Goal: Obtain resource: Download file/media

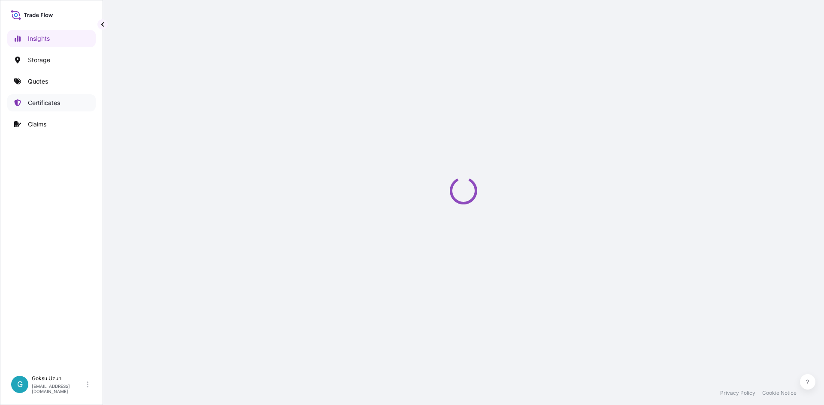
select select "2025"
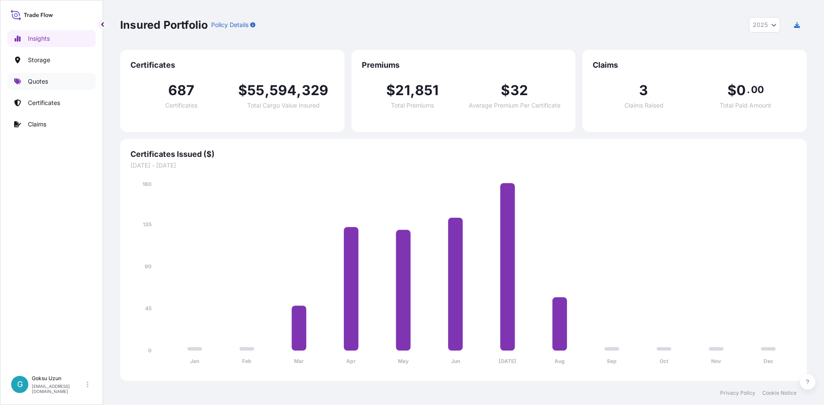
click at [34, 79] on p "Quotes" at bounding box center [38, 81] width 20 height 9
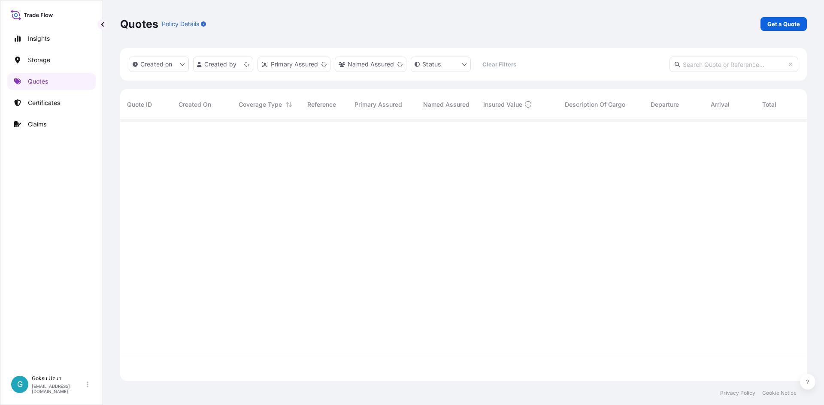
scroll to position [260, 680]
click at [40, 104] on p "Certificates" at bounding box center [44, 103] width 32 height 9
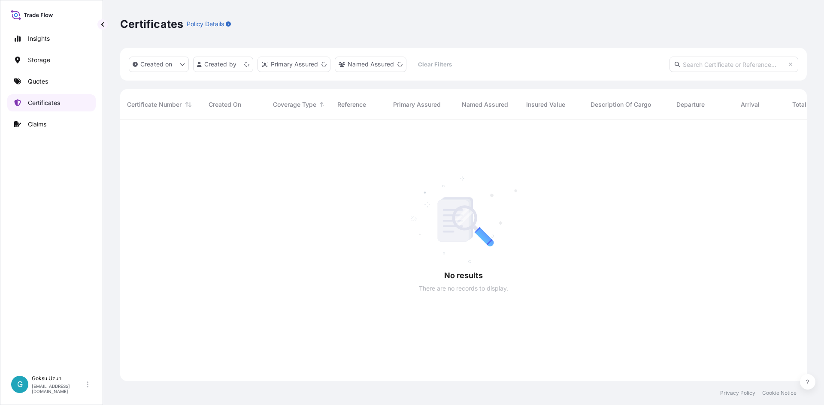
scroll to position [260, 680]
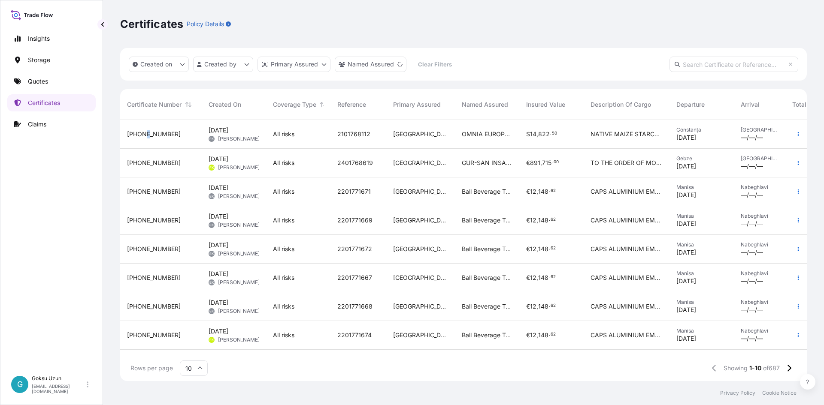
click at [145, 137] on span "[PHONE_NUMBER]" at bounding box center [154, 134] width 54 height 9
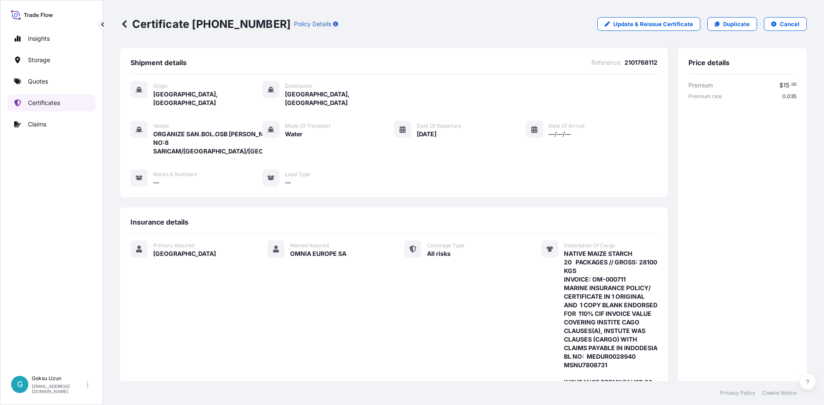
click at [47, 99] on p "Certificates" at bounding box center [44, 103] width 32 height 9
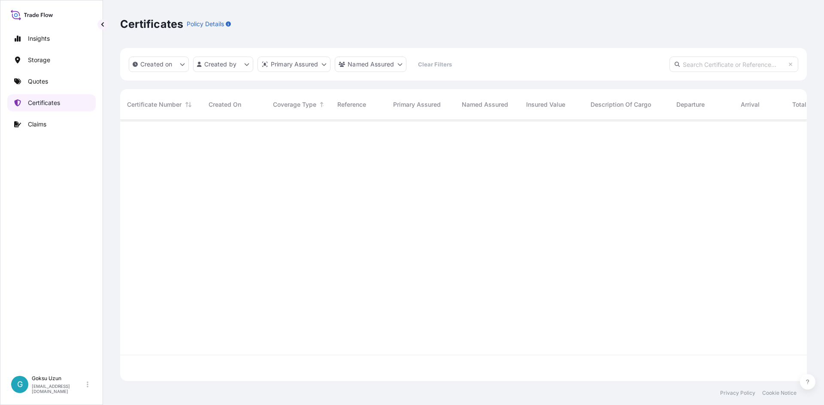
scroll to position [260, 680]
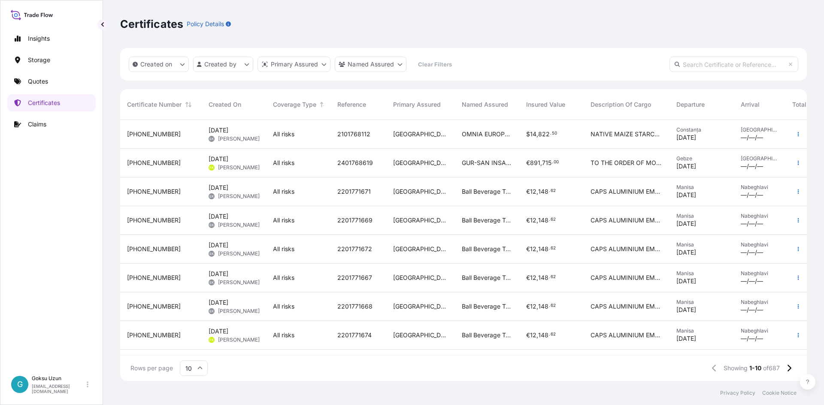
click at [133, 133] on span "[PHONE_NUMBER]" at bounding box center [154, 134] width 54 height 9
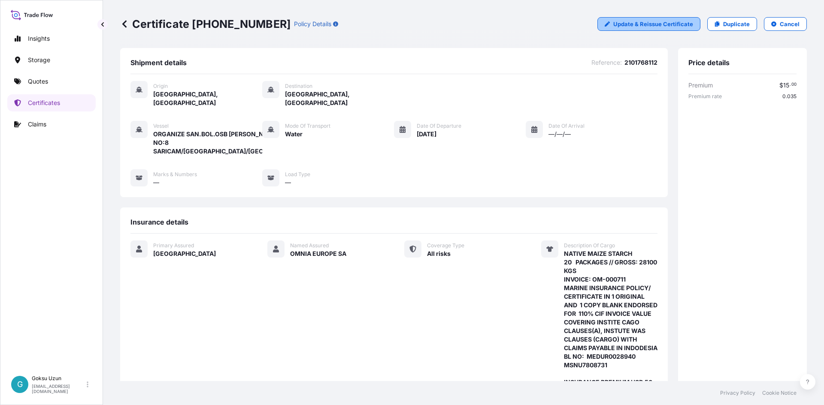
click at [613, 25] on p "Update & Reissue Certificate" at bounding box center [653, 24] width 80 height 9
select select "Water"
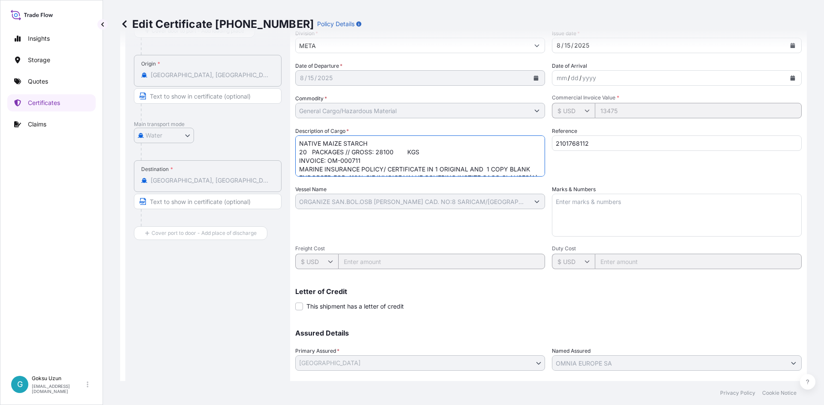
scroll to position [45, 0]
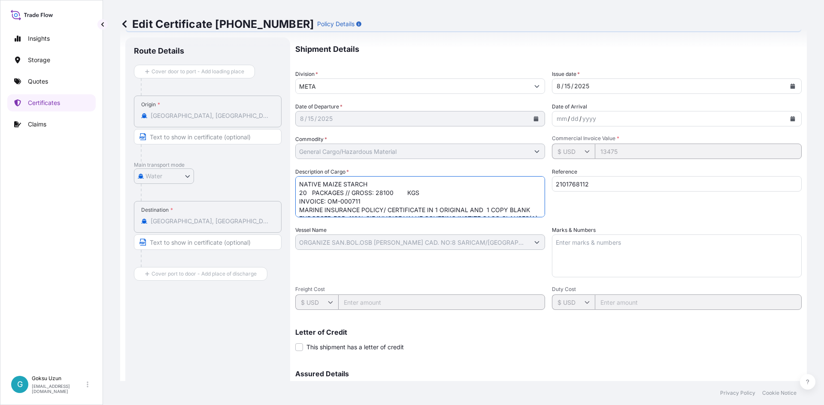
drag, startPoint x: 309, startPoint y: 153, endPoint x: 419, endPoint y: 153, distance: 109.4
click at [419, 149] on div "Shipment Details Division * META Issue date * [DATE] Date of Departure * [DATE]…" at bounding box center [548, 241] width 506 height 409
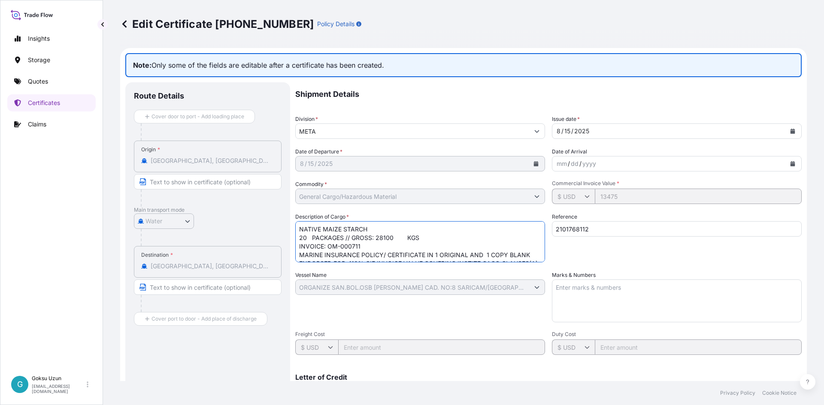
click at [417, 247] on textarea "NATIVE MAIZE STARCH 20 PACKAGES // GROSS: 28100 KGS INVOICE: OM-000711 MARINE I…" at bounding box center [420, 241] width 250 height 41
drag, startPoint x: 335, startPoint y: 241, endPoint x: 296, endPoint y: 253, distance: 41.3
click at [296, 253] on textarea "NATIVE MAIZE STARCH 20 PACKAGES // GROSS: 28100 KGS INVOICE: OM-000711 MARINE I…" at bounding box center [420, 241] width 250 height 41
click at [316, 257] on textarea "NATIVE MAIZE STARCH 20 PACKAGES // GROSS: 28100 KGS INVOICE: OM-000711 MARINE I…" at bounding box center [420, 241] width 250 height 41
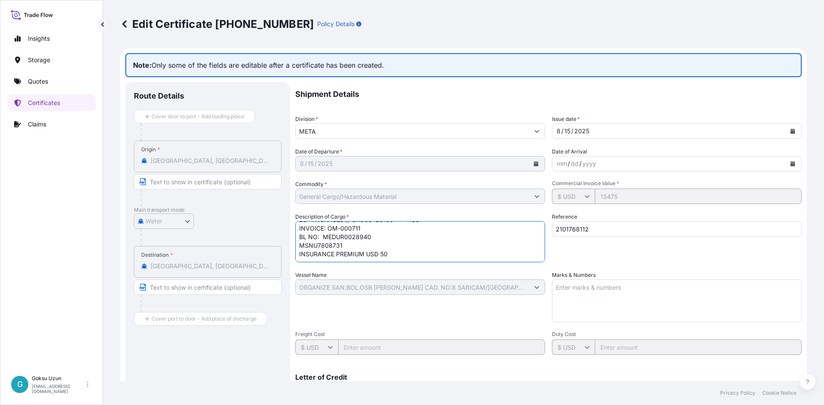
scroll to position [0, 0]
type textarea "NATIVE MAIZE STARCH 20 PACKAGES // GROSS: 28100 KGS INVOICE: OM-000711 BL NO: M…"
click at [646, 387] on footer "Privacy Policy Cookie Notice" at bounding box center [463, 393] width 721 height 24
click at [299, 226] on textarea "NATIVE MAIZE STARCH 20 PACKAGES // GROSS: 28100 KGS INVOICE: OM-000711 MARINE I…" at bounding box center [420, 241] width 250 height 41
click at [632, 359] on div "Shipment Details Division * META Issue date * [DATE] Date of Departure * [DATE]…" at bounding box center [548, 286] width 506 height 409
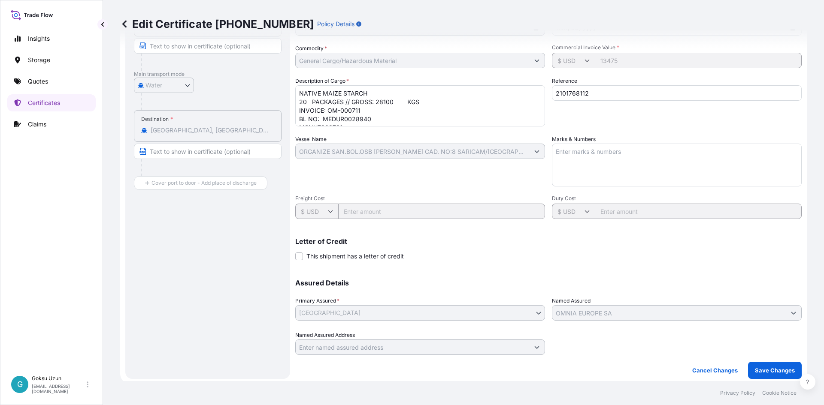
scroll to position [139, 0]
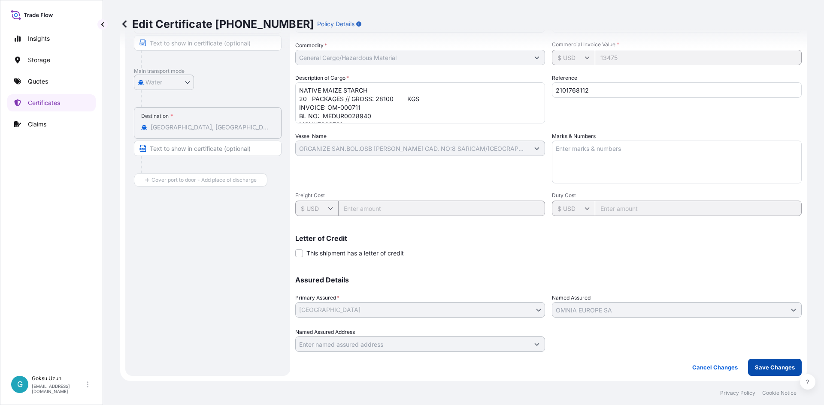
click at [755, 366] on p "Save Changes" at bounding box center [775, 367] width 40 height 9
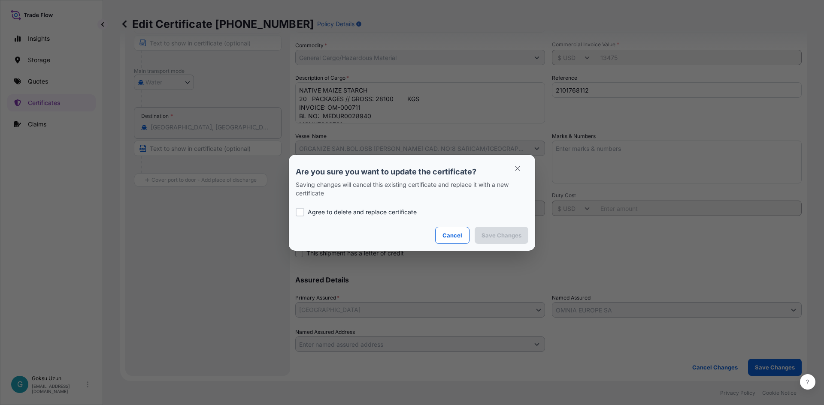
click at [300, 211] on div at bounding box center [300, 212] width 9 height 9
checkbox input "true"
click at [511, 232] on p "Save Changes" at bounding box center [501, 235] width 40 height 9
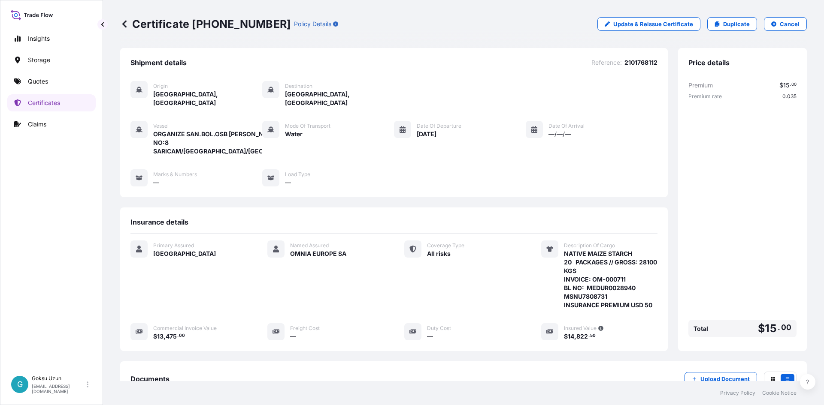
click at [122, 21] on icon at bounding box center [124, 24] width 9 height 9
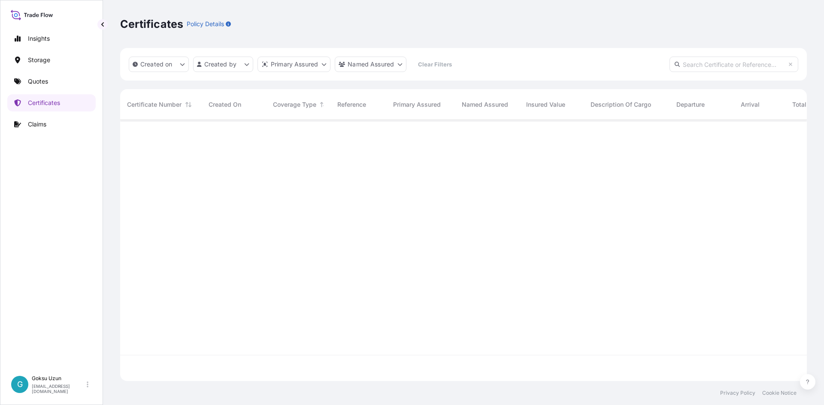
scroll to position [260, 680]
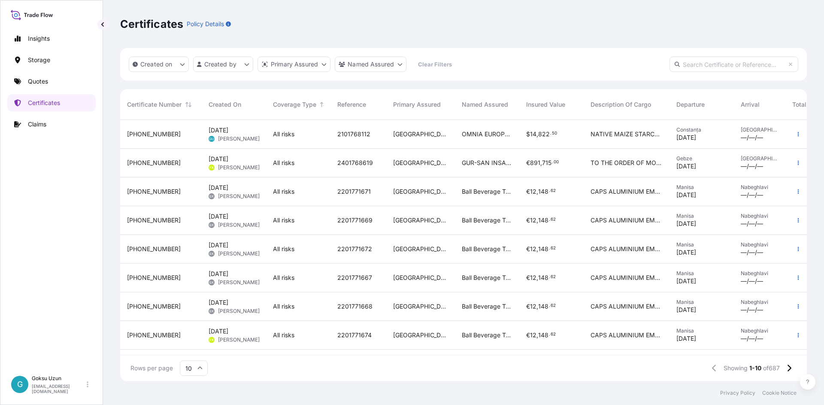
drag, startPoint x: 810, startPoint y: 0, endPoint x: 575, endPoint y: 32, distance: 236.9
click at [583, 34] on div "Certificates Policy Details" at bounding box center [463, 24] width 686 height 48
click at [30, 12] on icon at bounding box center [32, 15] width 42 height 12
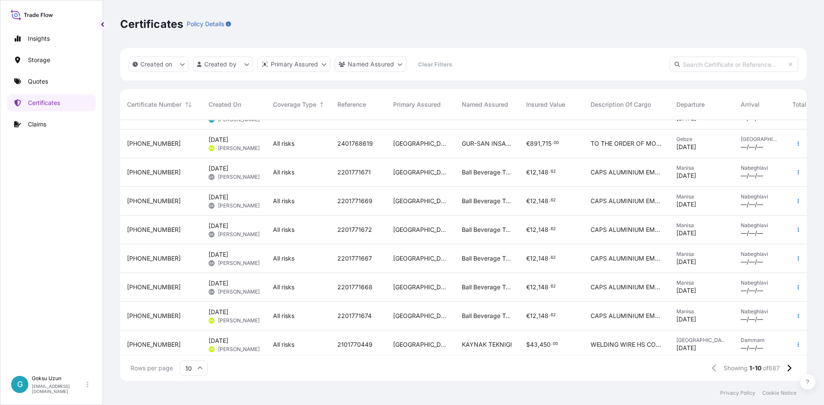
scroll to position [0, 0]
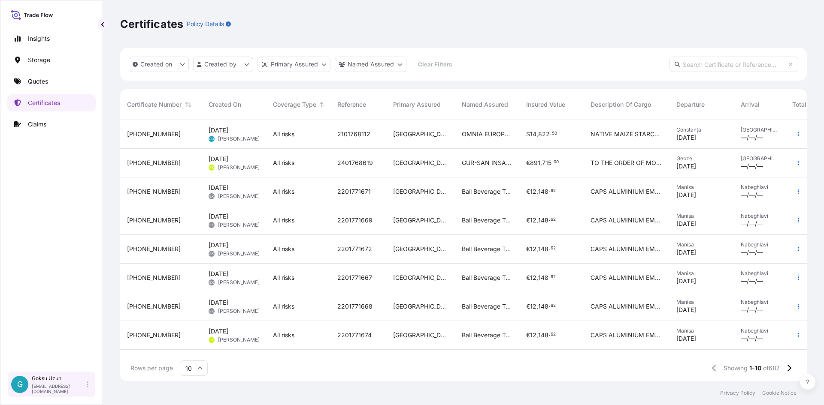
click at [91, 386] on div "G Goksu Uzun [EMAIL_ADDRESS][DOMAIN_NAME]" at bounding box center [51, 384] width 81 height 19
click at [68, 272] on div "Insights Storage Quotes Certificates Claims" at bounding box center [51, 196] width 88 height 349
drag, startPoint x: 800, startPoint y: 1, endPoint x: 536, endPoint y: 48, distance: 267.5
click at [536, 48] on div "Created on Created by Primary Assured Named Assured Clear Filters" at bounding box center [463, 64] width 686 height 33
drag, startPoint x: 777, startPoint y: 0, endPoint x: 567, endPoint y: 26, distance: 212.2
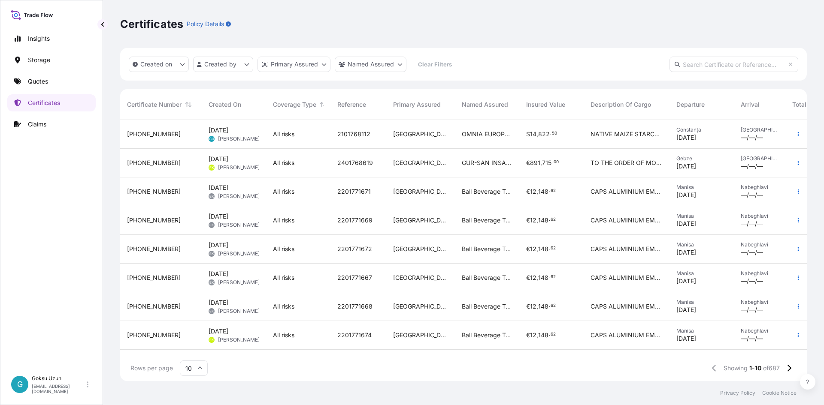
click at [567, 26] on div "Certificates Policy Details" at bounding box center [463, 24] width 686 height 14
click at [165, 138] on div "[PHONE_NUMBER]" at bounding box center [161, 134] width 68 height 9
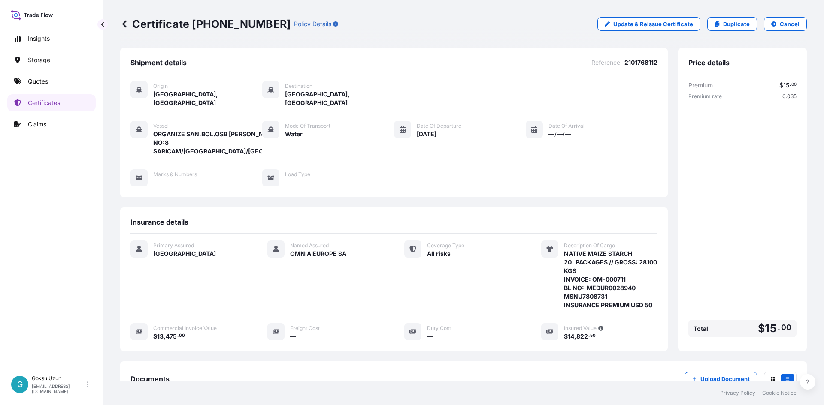
click at [641, 60] on span "2101768112" at bounding box center [640, 62] width 33 height 9
copy span "2101768112"
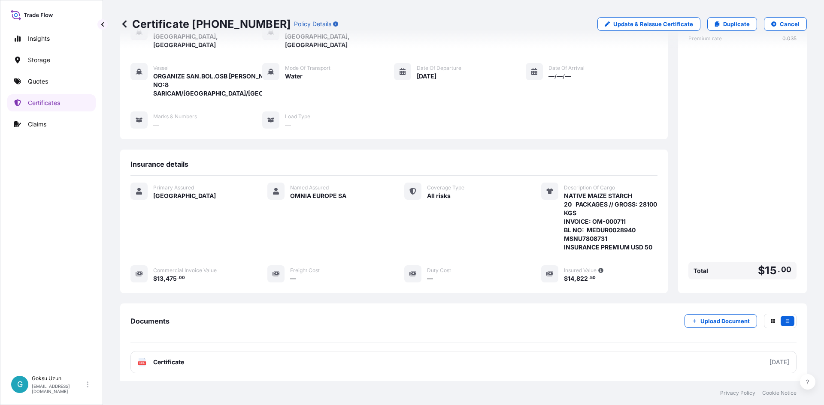
scroll to position [106, 0]
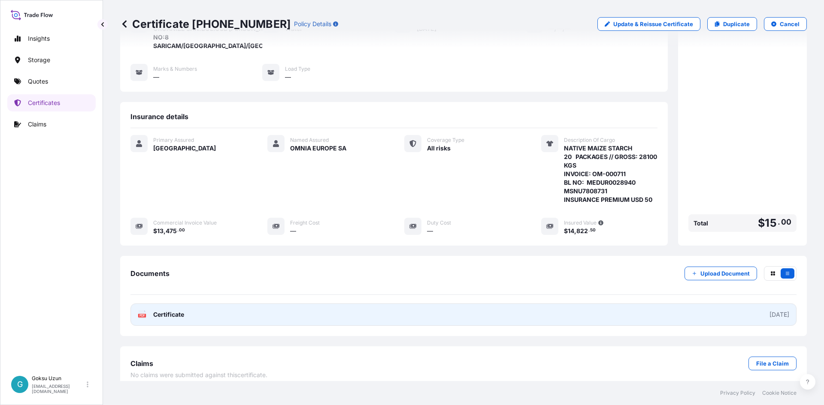
click at [207, 307] on link "PDF Certificate [DATE]" at bounding box center [463, 315] width 666 height 22
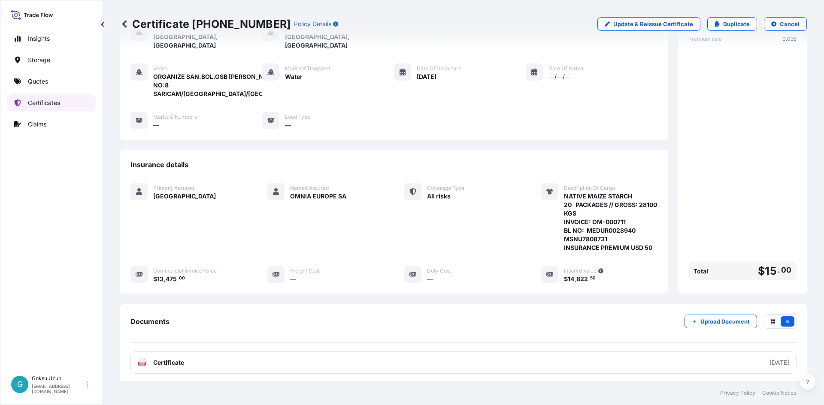
scroll to position [0, 0]
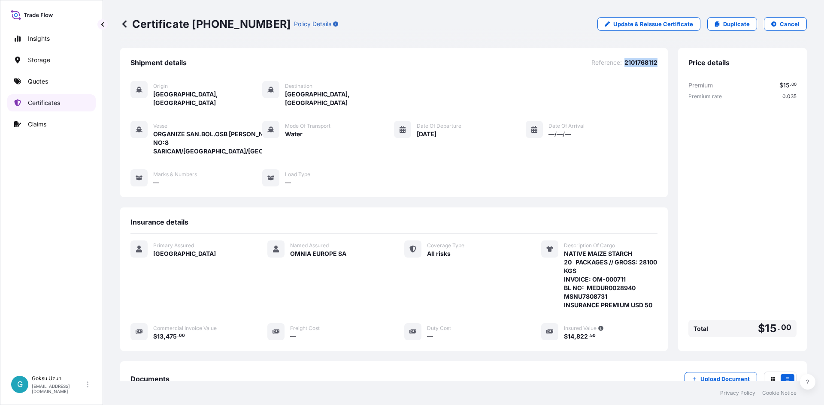
click at [57, 98] on link "Certificates" at bounding box center [51, 102] width 88 height 17
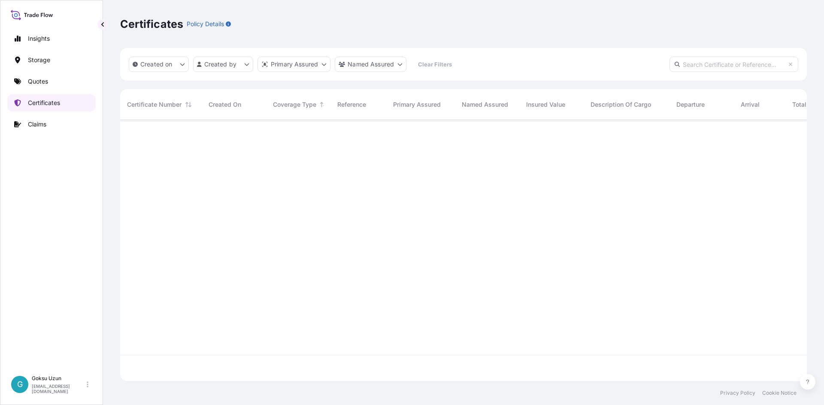
scroll to position [260, 680]
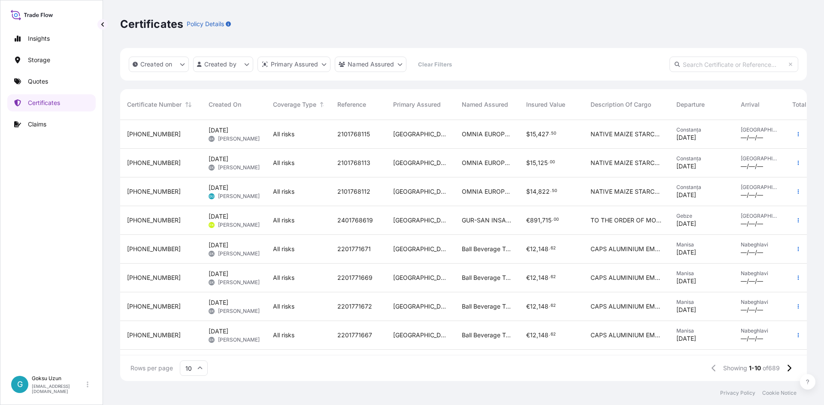
click at [691, 57] on input "text" at bounding box center [733, 64] width 129 height 15
paste input "[PHONE_NUMBER]"
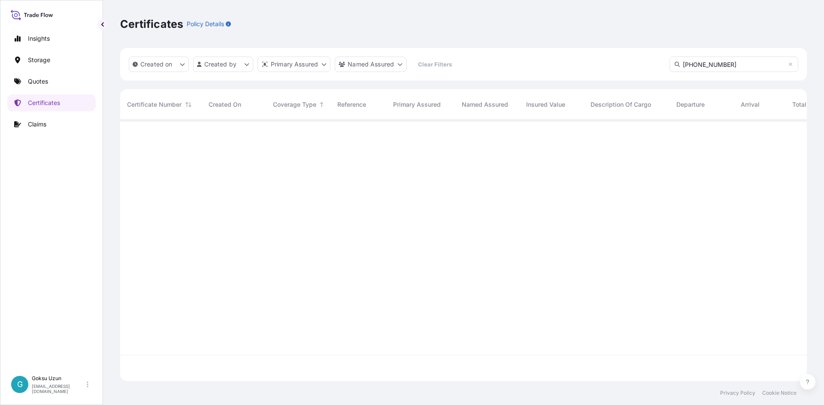
type input "[PHONE_NUMBER]"
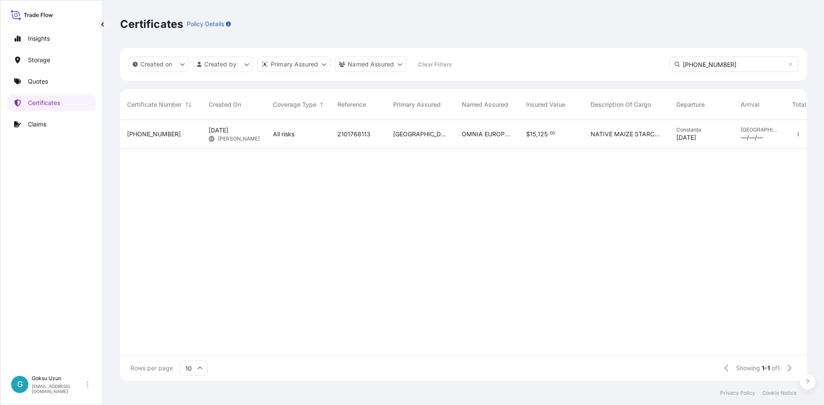
click at [190, 139] on div "[PHONE_NUMBER]" at bounding box center [161, 134] width 82 height 29
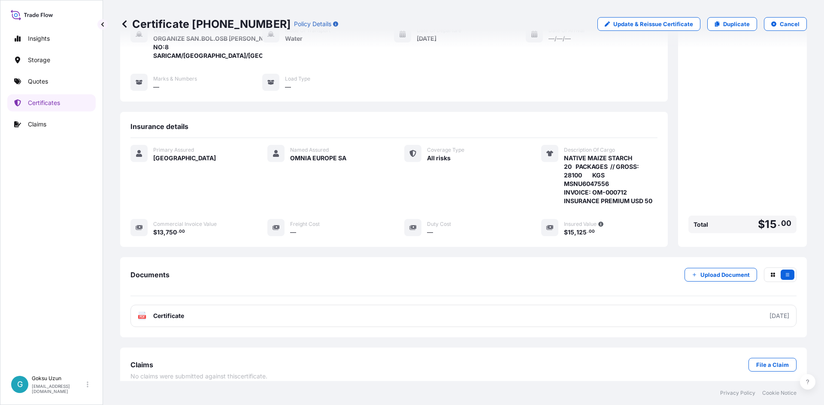
scroll to position [97, 0]
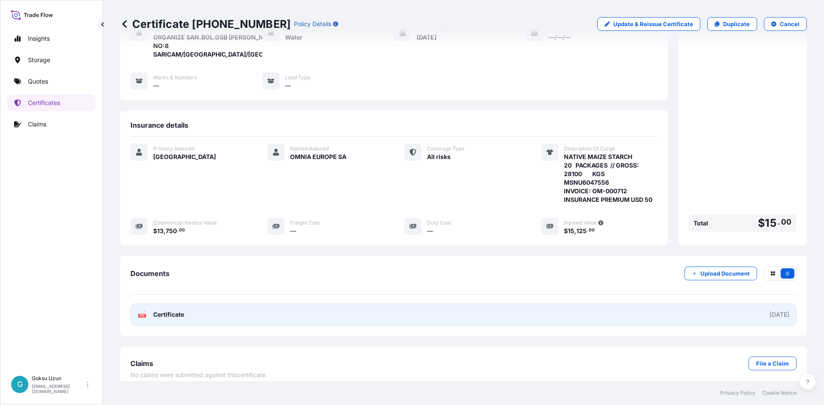
click at [162, 304] on link "PDF Certificate [DATE]" at bounding box center [463, 315] width 666 height 22
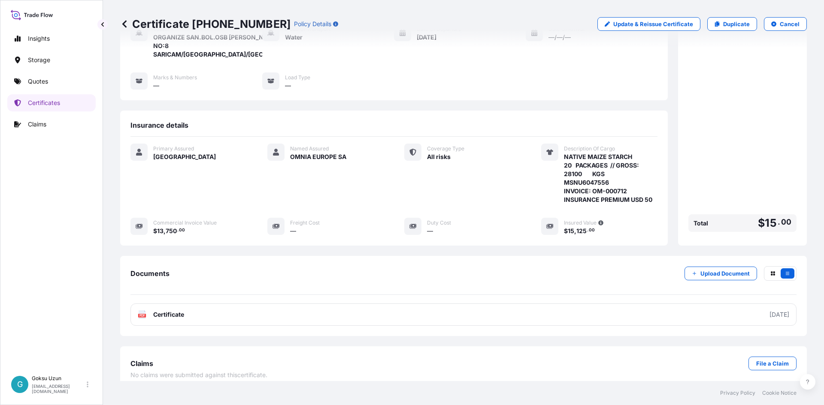
click at [122, 25] on icon at bounding box center [124, 24] width 9 height 9
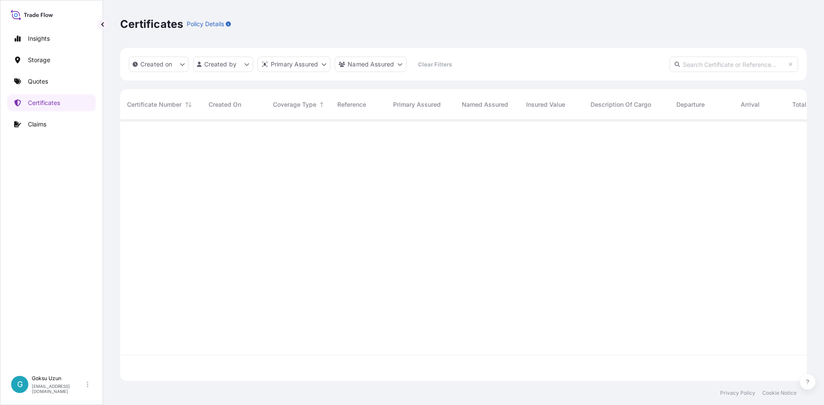
scroll to position [260, 680]
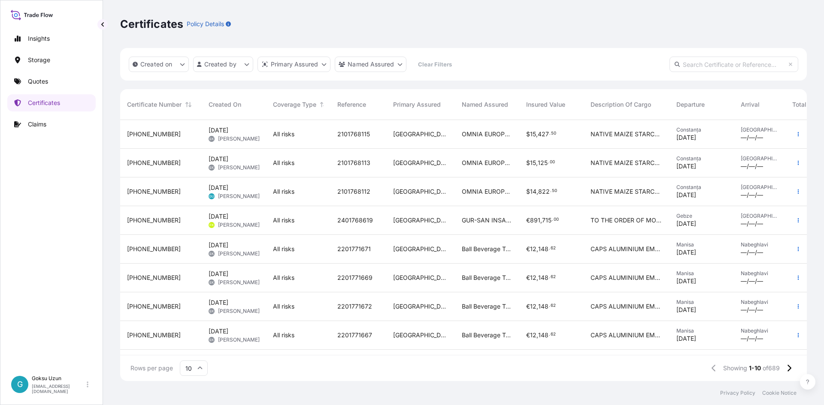
click at [154, 128] on div "[PHONE_NUMBER]" at bounding box center [161, 134] width 82 height 29
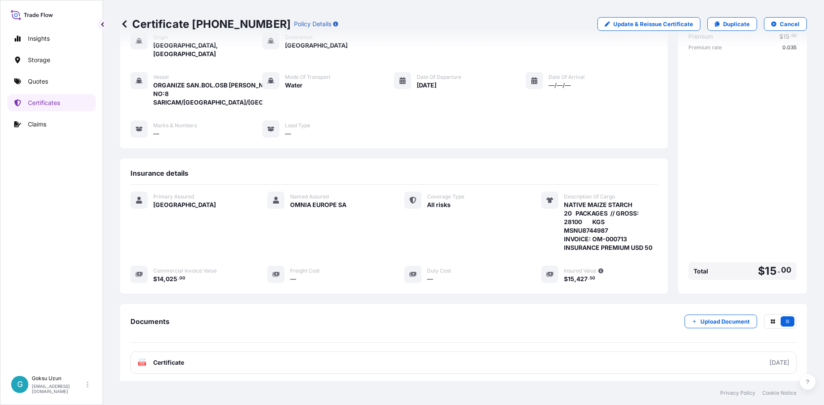
scroll to position [106, 0]
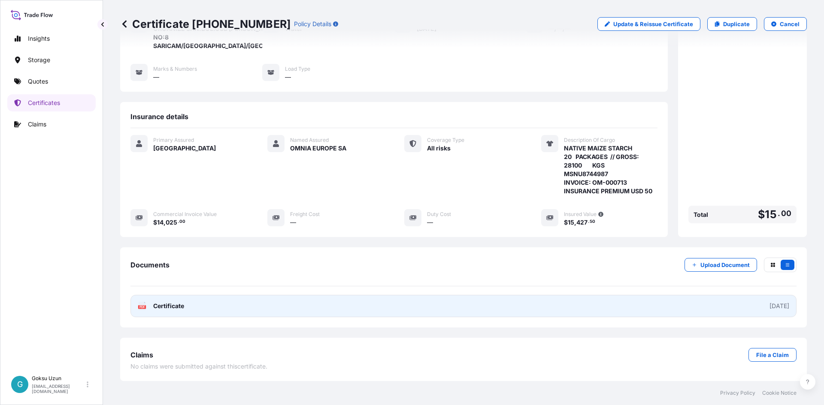
click at [252, 304] on link "PDF Certificate [DATE]" at bounding box center [463, 306] width 666 height 22
